Goal: Navigation & Orientation: Find specific page/section

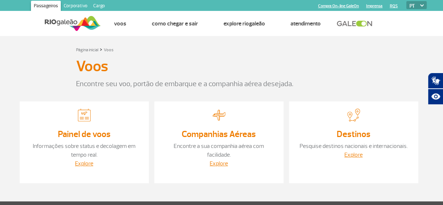
click at [74, 26] on img at bounding box center [73, 24] width 56 height 18
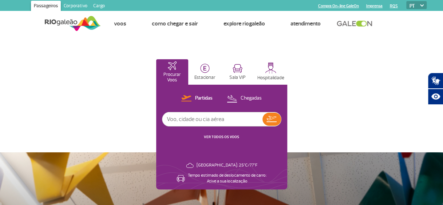
click at [74, 5] on link "Corporativo" at bounding box center [76, 7] width 30 height 12
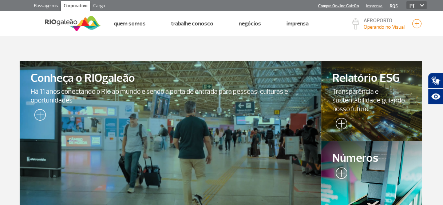
click at [42, 115] on img at bounding box center [38, 116] width 15 height 15
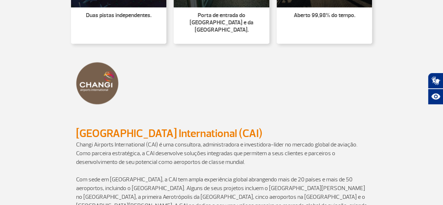
scroll to position [619, 0]
